Goal: Information Seeking & Learning: Learn about a topic

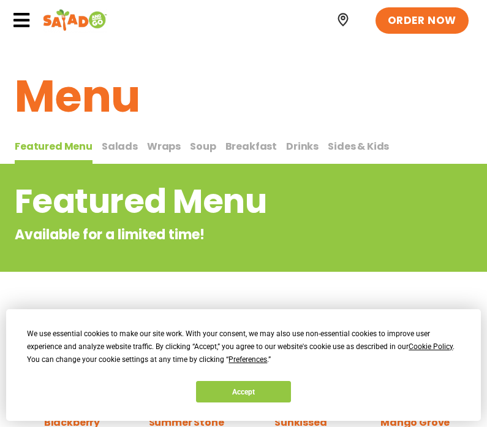
click at [218, 389] on button "Accept" at bounding box center [243, 391] width 94 height 21
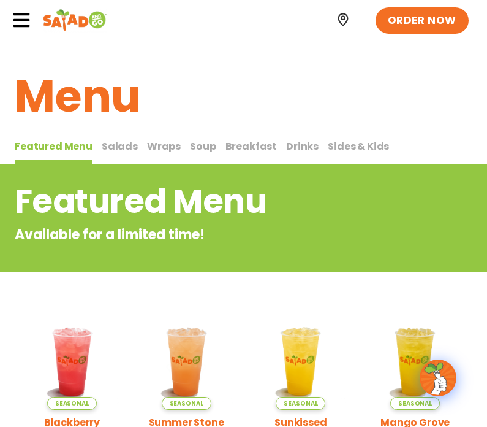
click at [7, 13] on div "ORDER NOW" at bounding box center [243, 20] width 487 height 40
click at [28, 28] on icon at bounding box center [21, 20] width 18 height 18
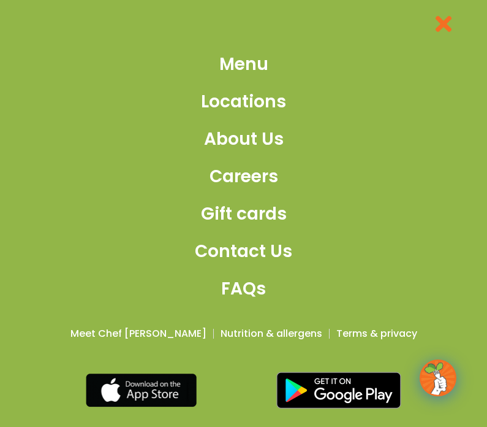
click at [198, 77] on link "Menu" at bounding box center [243, 64] width 97 height 26
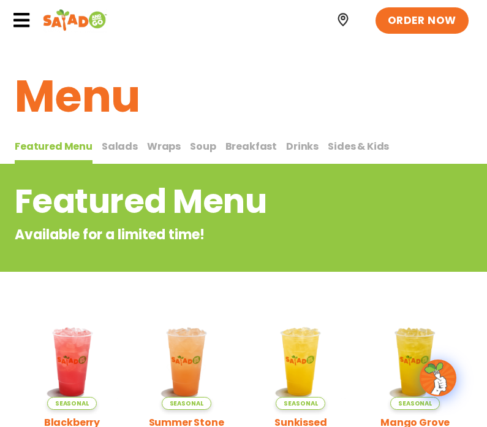
click at [154, 153] on button "Wraps Wraps" at bounding box center [164, 152] width 34 height 26
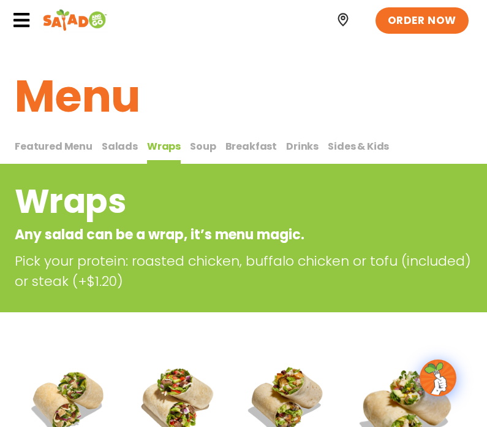
click at [287, 139] on button "Drinks Drinks" at bounding box center [302, 152] width 32 height 26
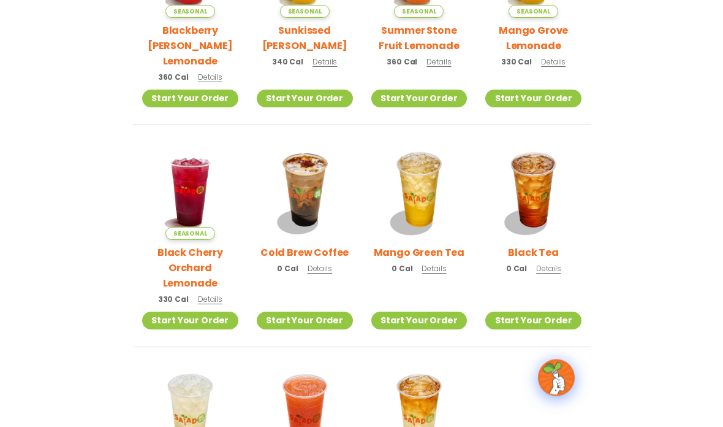
scroll to position [410, 0]
